Goal: Browse casually

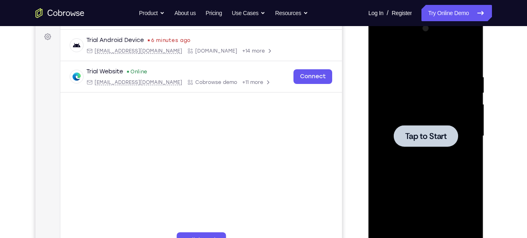
click at [420, 146] on div at bounding box center [425, 136] width 64 height 22
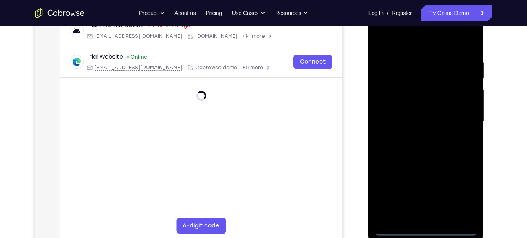
scroll to position [130, 0]
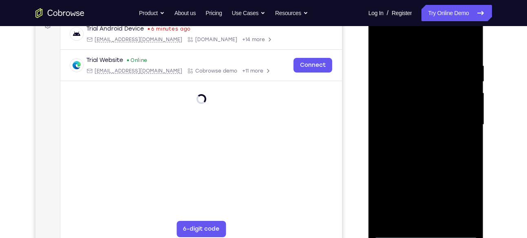
click at [424, 231] on div at bounding box center [425, 125] width 103 height 228
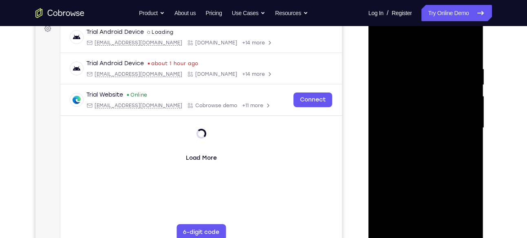
scroll to position [127, 0]
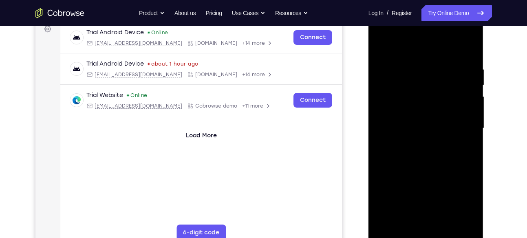
click at [464, 200] on div at bounding box center [425, 128] width 103 height 228
click at [405, 33] on div at bounding box center [425, 128] width 103 height 228
click at [455, 127] on div at bounding box center [425, 128] width 103 height 228
click at [461, 124] on div at bounding box center [425, 128] width 103 height 228
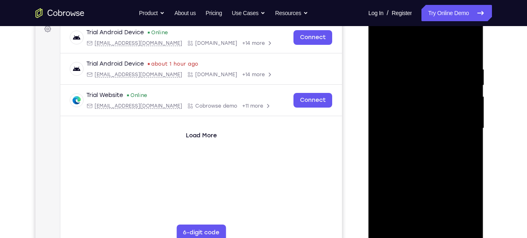
click at [416, 142] on div at bounding box center [425, 128] width 103 height 228
click at [406, 122] on div at bounding box center [425, 128] width 103 height 228
click at [410, 108] on div at bounding box center [425, 128] width 103 height 228
click at [428, 97] on div at bounding box center [425, 128] width 103 height 228
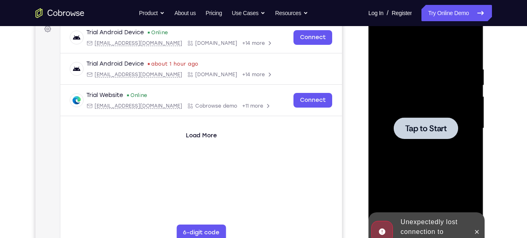
click at [406, 134] on div at bounding box center [425, 128] width 64 height 22
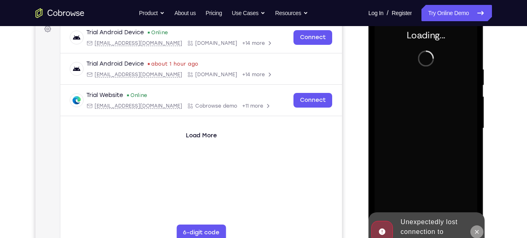
click at [475, 228] on icon at bounding box center [476, 231] width 7 height 7
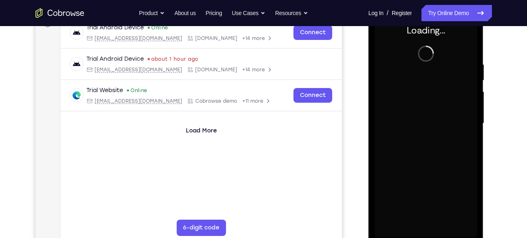
scroll to position [131, 0]
